Goal: Information Seeking & Learning: Learn about a topic

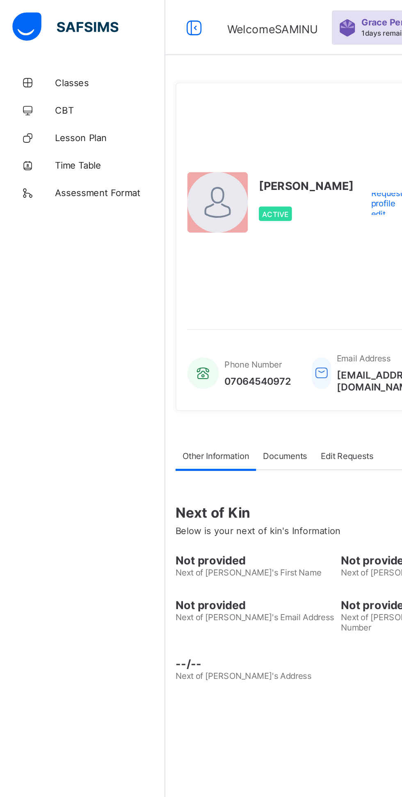
click at [42, 46] on span "Classes" at bounding box center [66, 49] width 66 height 7
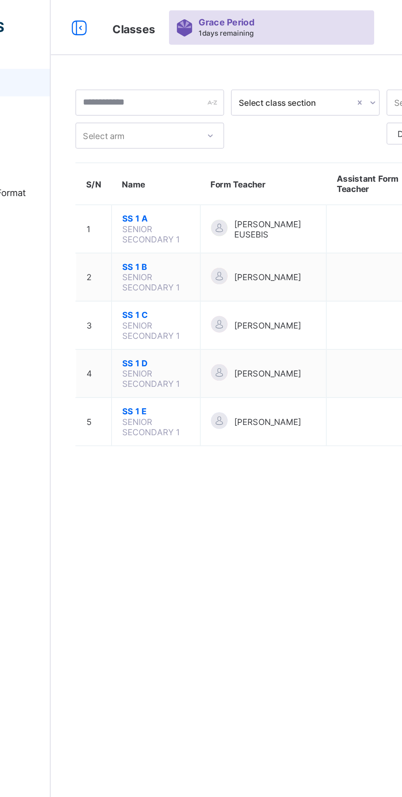
click at [149, 129] on span "SS 1 A" at bounding box center [161, 130] width 40 height 6
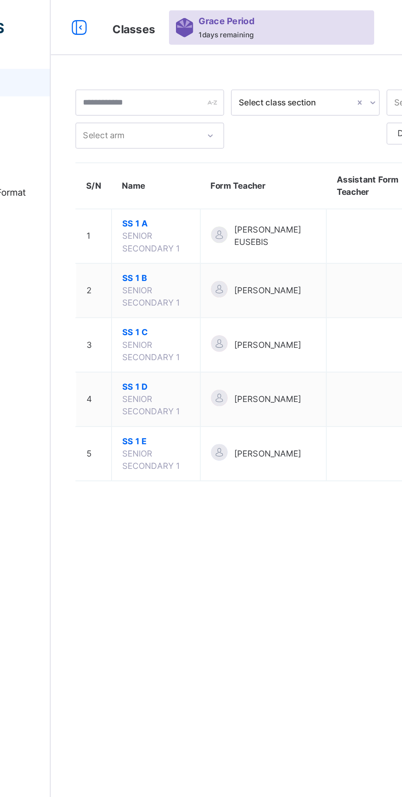
click at [150, 163] on span "SS 1 B" at bounding box center [161, 165] width 40 height 7
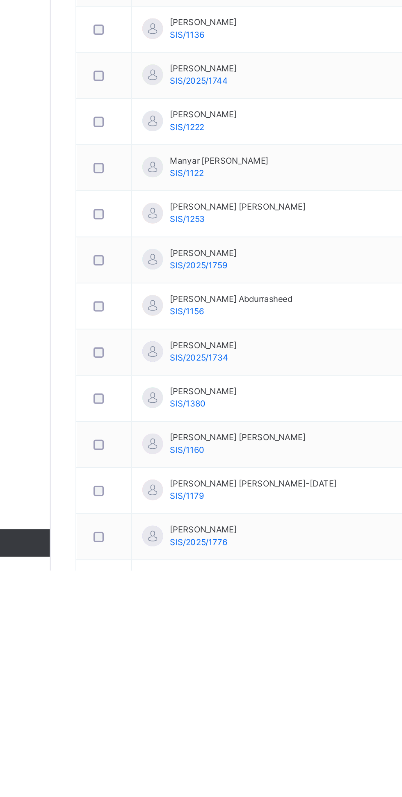
scroll to position [97, 0]
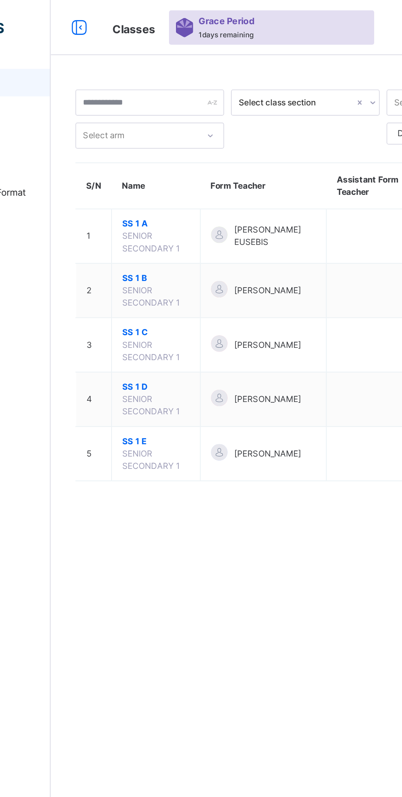
click at [150, 197] on span "SS 1 C" at bounding box center [161, 197] width 40 height 7
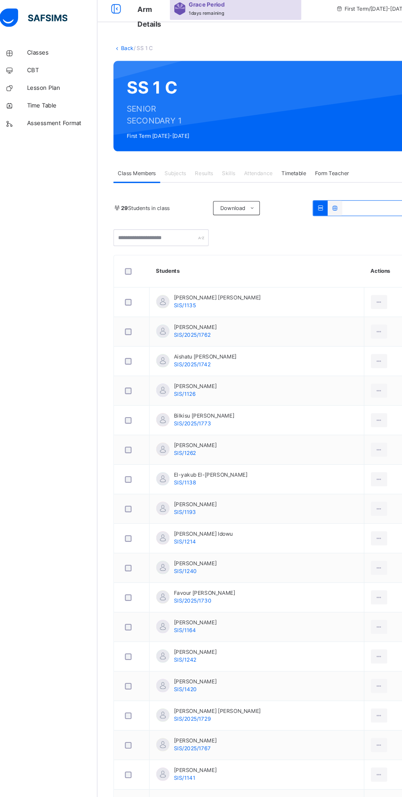
scroll to position [11, 0]
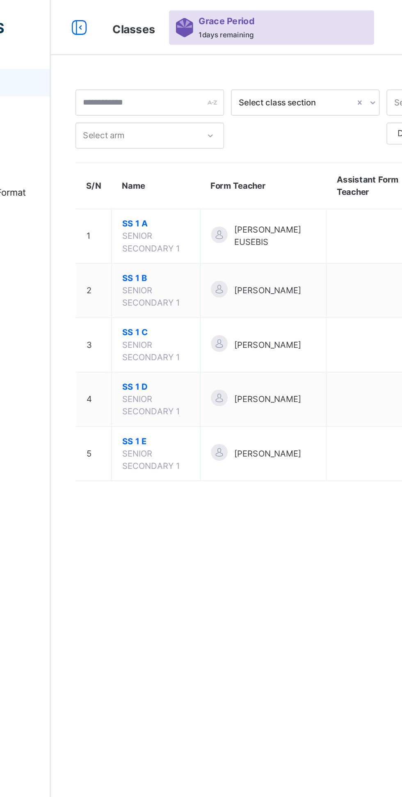
click at [150, 134] on span "SS 1 A" at bounding box center [161, 133] width 40 height 7
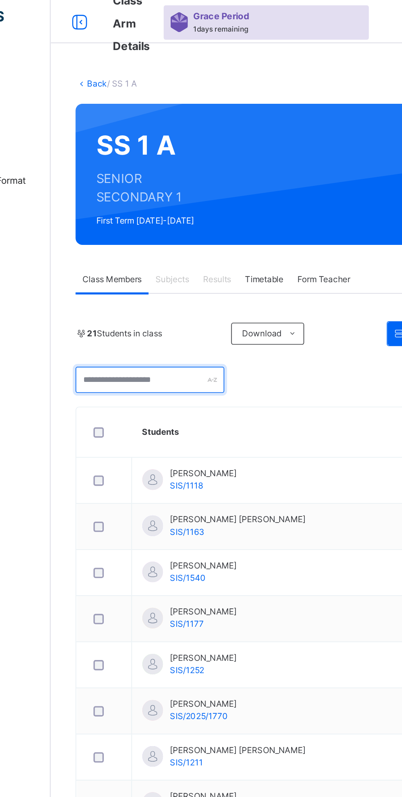
click at [190, 233] on input "text" at bounding box center [157, 234] width 89 height 16
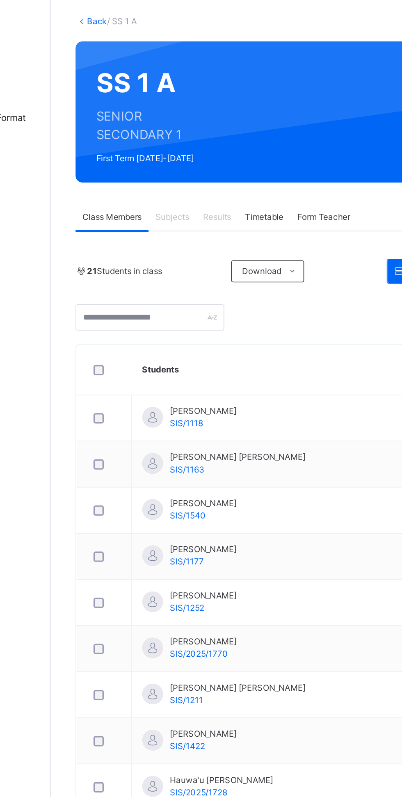
click at [140, 202] on span "21 Students in class" at bounding box center [142, 205] width 45 height 7
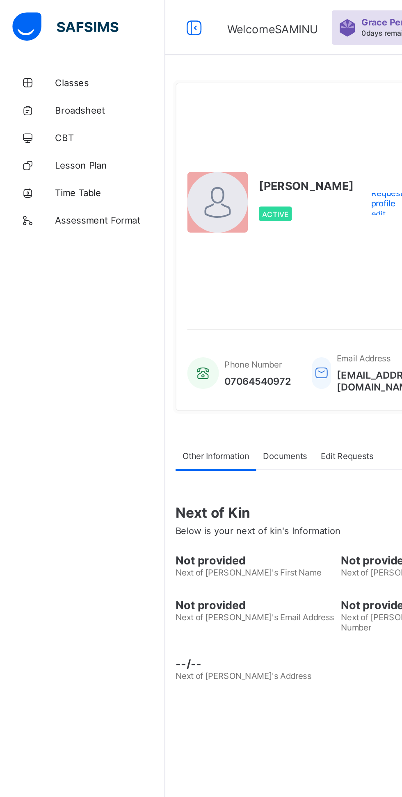
click at [239, 238] on div "Email Address edsaminu@gmail.com" at bounding box center [223, 222] width 75 height 32
